Goal: Task Accomplishment & Management: Manage account settings

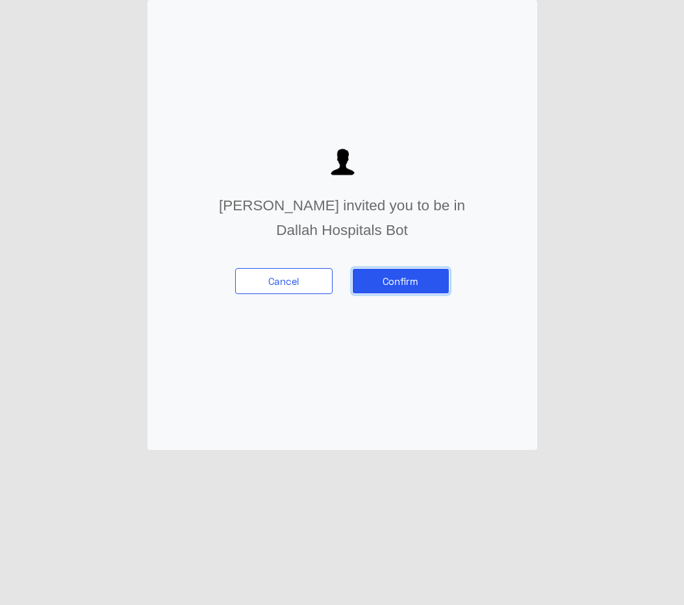
click at [417, 291] on button "Confirm" at bounding box center [400, 281] width 97 height 26
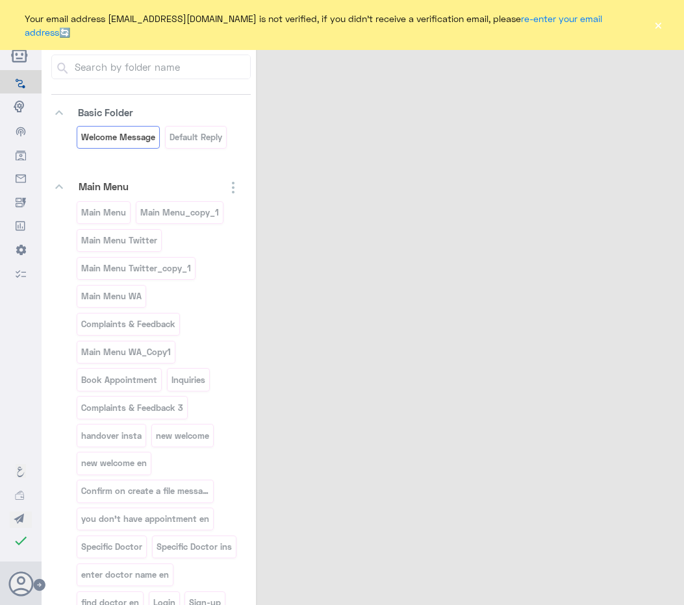
select select "1"
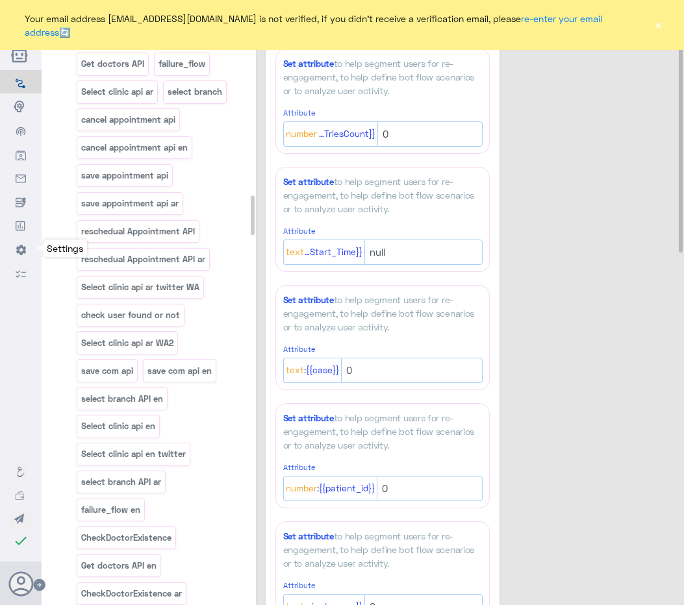
click at [14, 119] on link "Settings" at bounding box center [21, 105] width 42 height 25
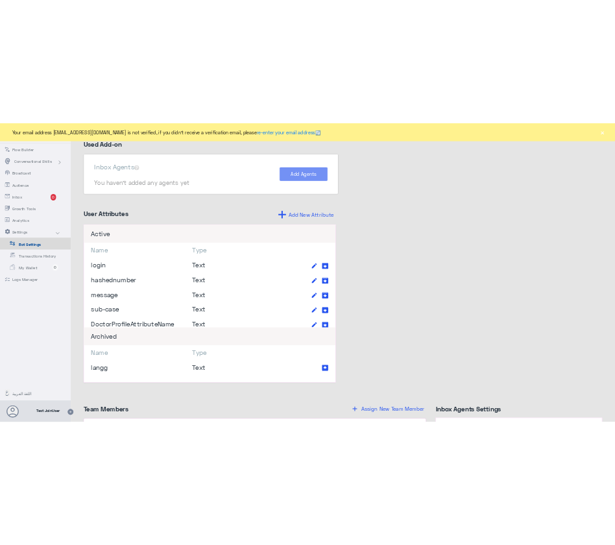
scroll to position [1037, 0]
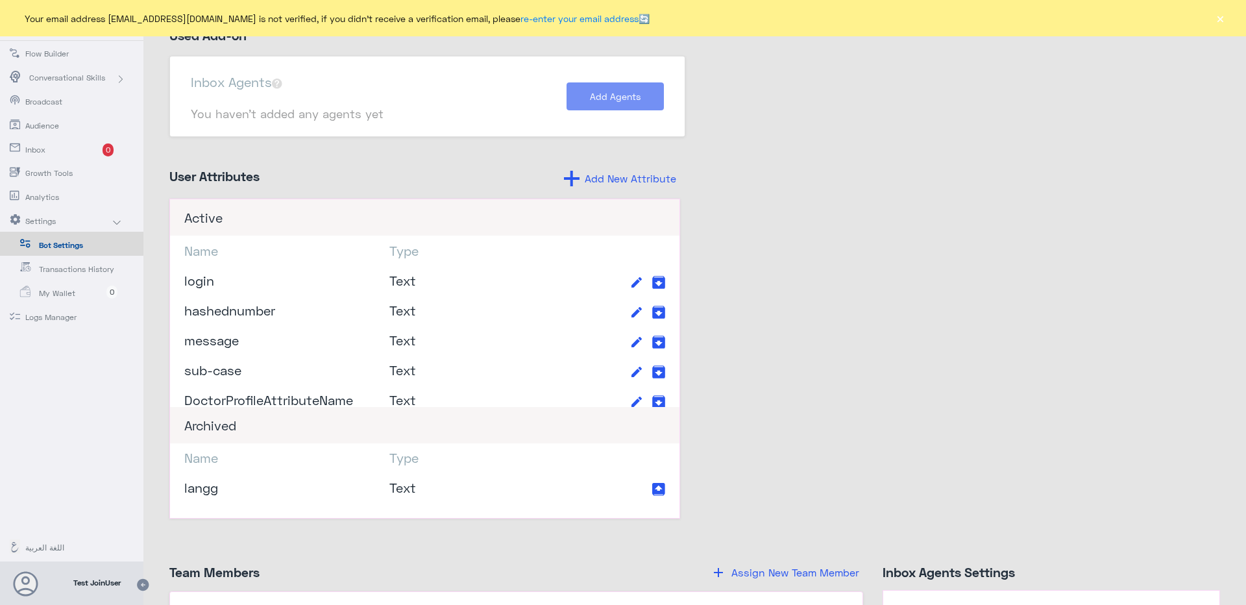
click at [1220, 18] on button "×" at bounding box center [1220, 18] width 13 height 13
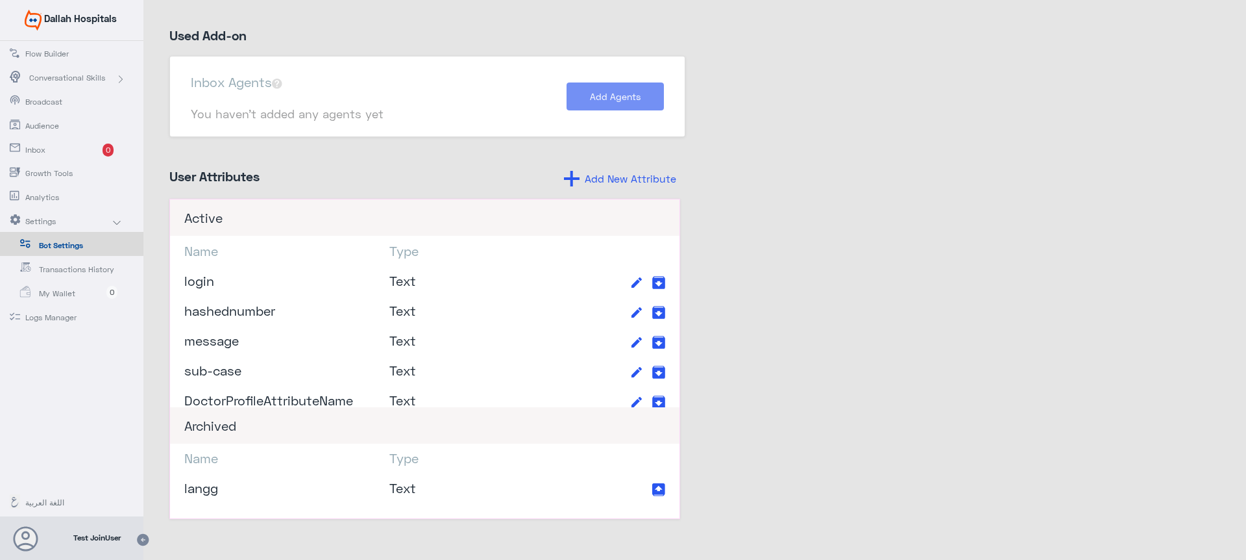
click at [139, 541] on use at bounding box center [143, 540] width 12 height 12
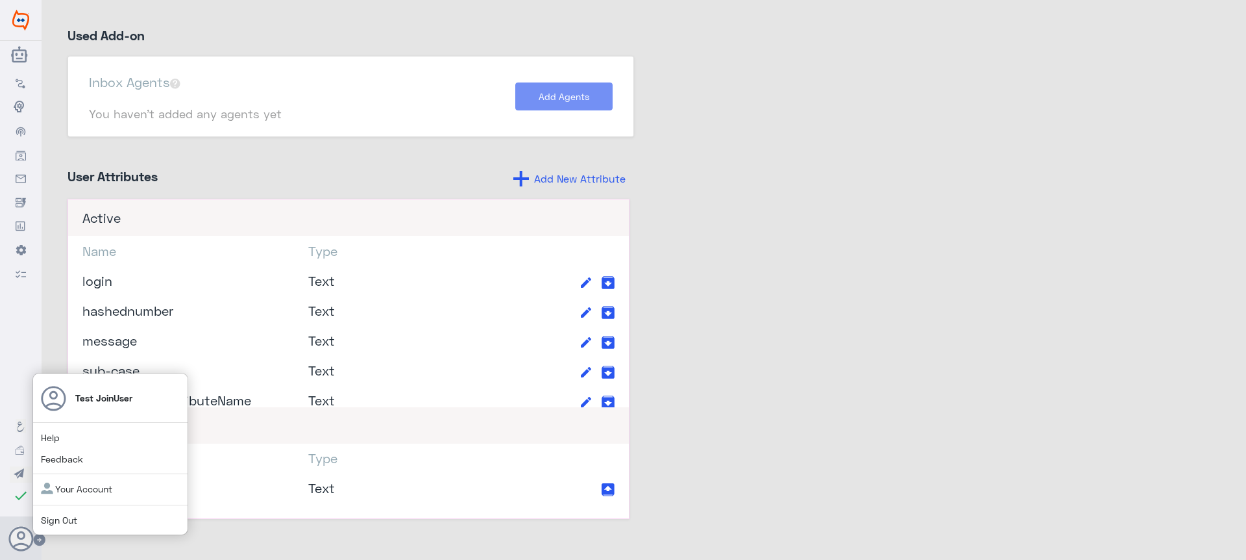
click at [18, 539] on icon at bounding box center [21, 539] width 26 height 26
click at [77, 523] on link "Sign Out" at bounding box center [59, 519] width 36 height 11
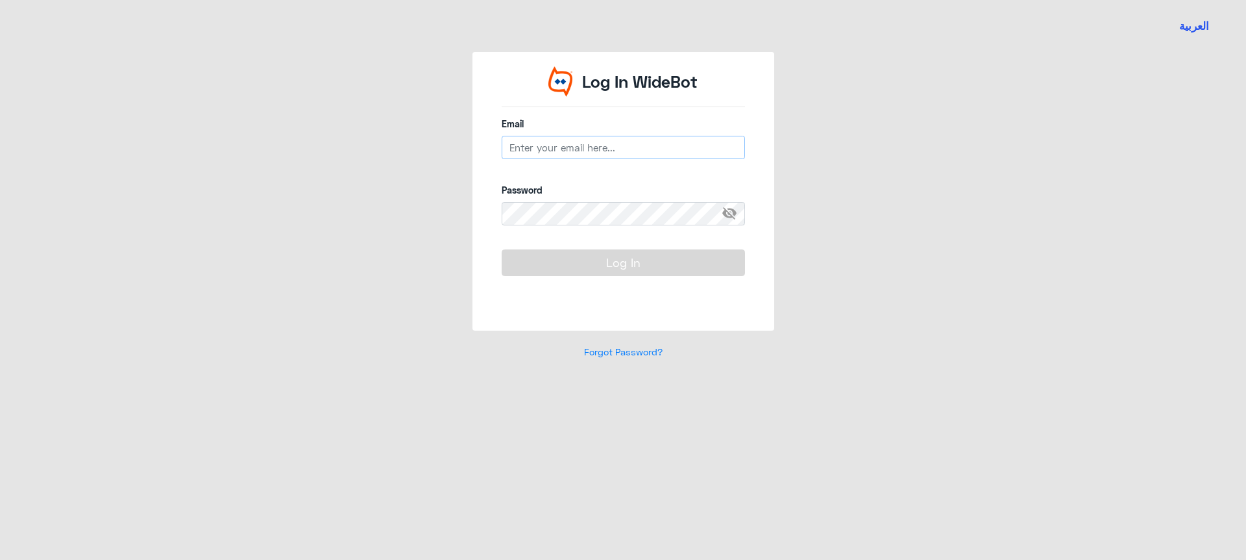
type input "[EMAIL_ADDRESS][DOMAIN_NAME]"
